Goal: Navigation & Orientation: Find specific page/section

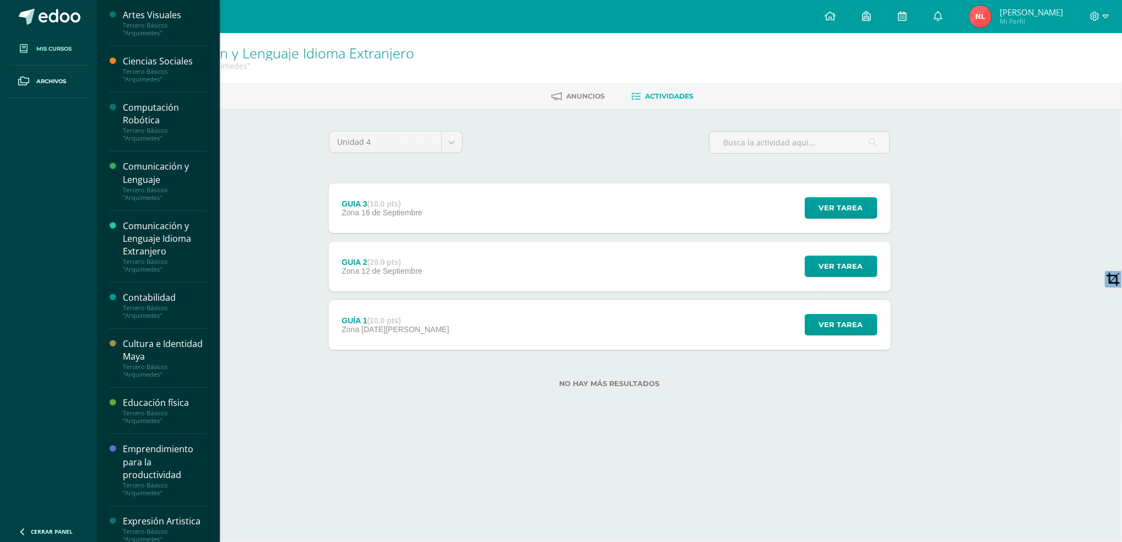
click at [69, 42] on link "Mis cursos" at bounding box center [48, 49] width 79 height 32
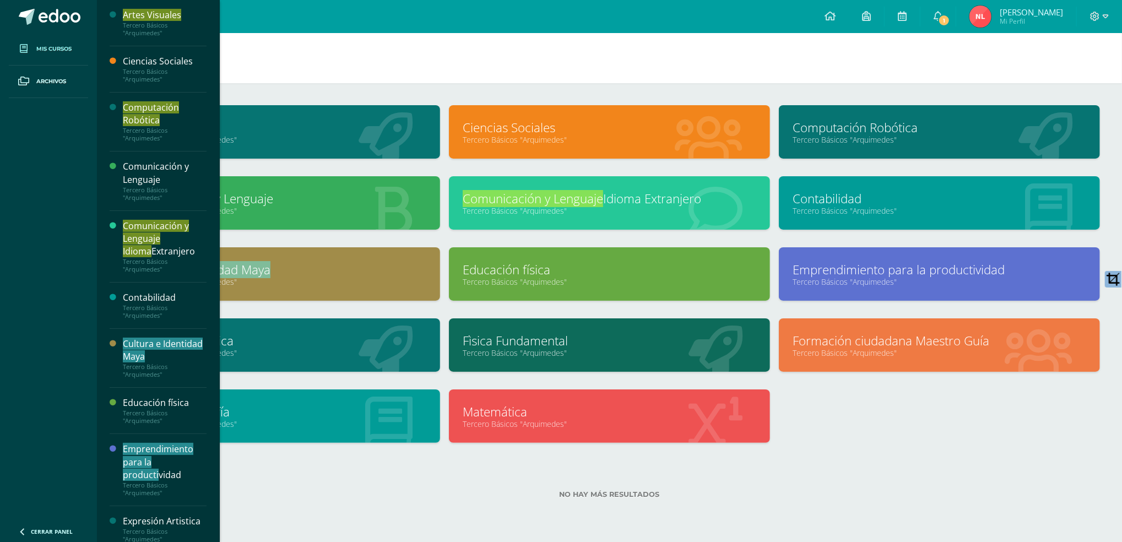
click at [388, 210] on link "Tercero Básicos "Arquimedes"" at bounding box center [279, 210] width 293 height 10
